Goal: Find specific page/section: Find specific page/section

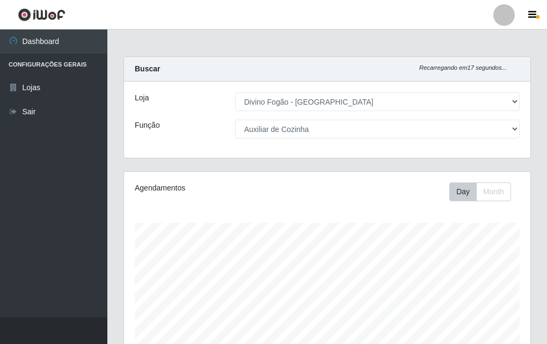
select select "499"
click at [363, 145] on div "Loja [Selecione...] Divino Fogão - Campina Grande Função [Selecione...] ASG ASG…" at bounding box center [327, 120] width 406 height 76
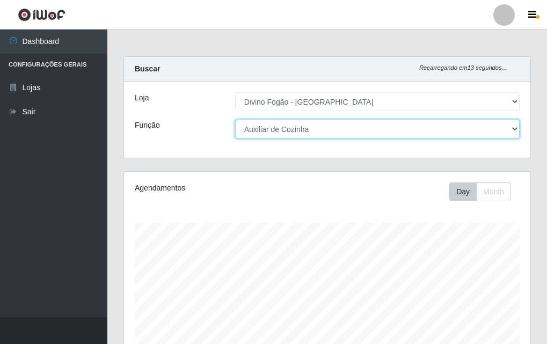
click at [364, 133] on select "[Selecione...] ASG ASG + ASG ++ Auxiliar de Cozinha Auxiliar de Cozinha + Auxil…" at bounding box center [377, 129] width 285 height 19
select select "17"
click at [235, 120] on select "[Selecione...] ASG ASG + ASG ++ Auxiliar de Cozinha Auxiliar de Cozinha + Auxil…" at bounding box center [377, 129] width 285 height 19
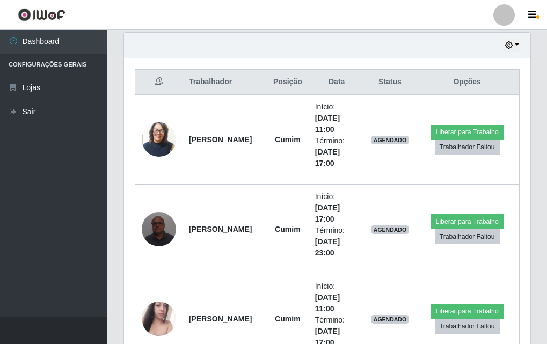
scroll to position [644, 0]
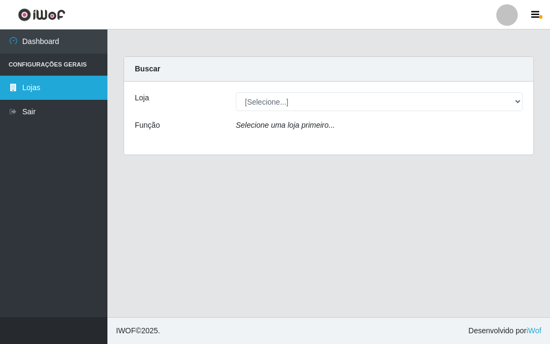
click at [20, 87] on link "Lojas" at bounding box center [53, 88] width 107 height 24
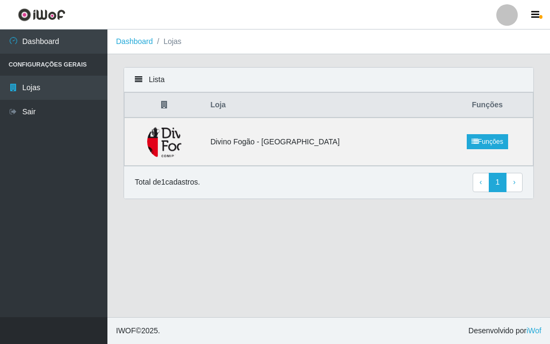
drag, startPoint x: 232, startPoint y: 117, endPoint x: 221, endPoint y: 105, distance: 16.0
drag, startPoint x: 221, startPoint y: 105, endPoint x: 170, endPoint y: 37, distance: 85.1
click at [170, 37] on li "Lojas" at bounding box center [167, 41] width 28 height 11
